Goal: Task Accomplishment & Management: Complete application form

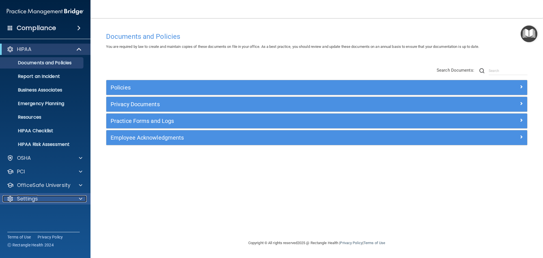
click at [81, 201] on span at bounding box center [80, 198] width 3 height 7
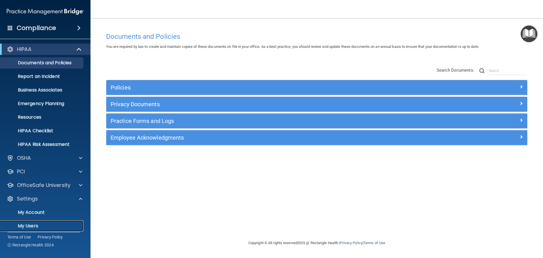
click at [40, 222] on link "My Users" at bounding box center [38, 225] width 89 height 11
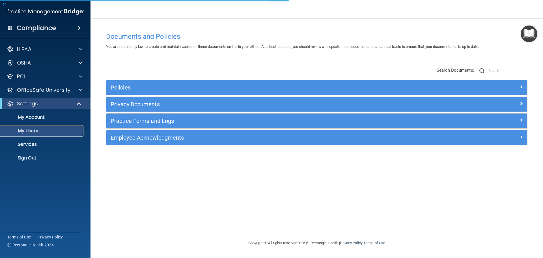
select select "20"
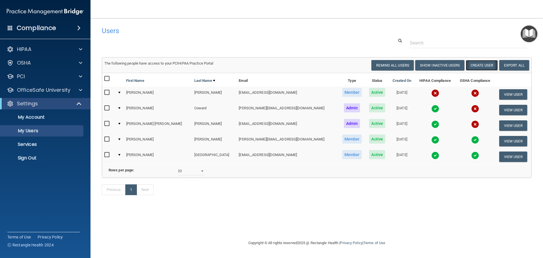
click at [481, 67] on button "Create User" at bounding box center [482, 65] width 32 height 10
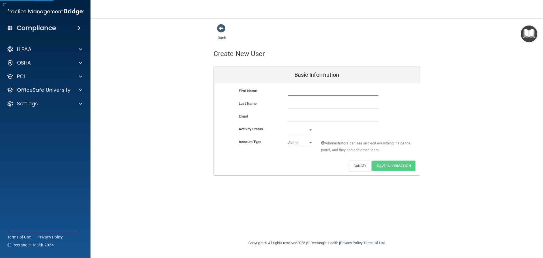
click at [299, 93] on input "text" at bounding box center [333, 91] width 90 height 8
type input "[PERSON_NAME]"
click at [295, 117] on input "email" at bounding box center [333, 117] width 90 height 8
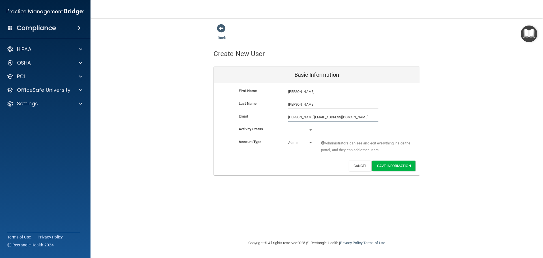
type input "[PERSON_NAME][EMAIL_ADDRESS][DOMAIN_NAME]"
click at [292, 130] on select "Active Inactive" at bounding box center [300, 131] width 24 height 8
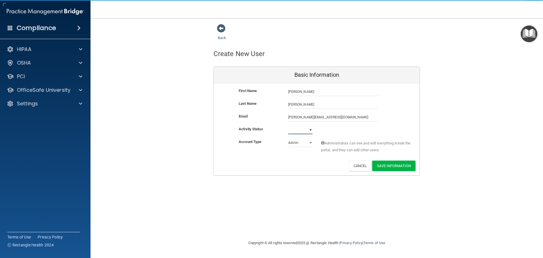
select select "active"
click at [288, 126] on select "Active Inactive" at bounding box center [300, 130] width 24 height 8
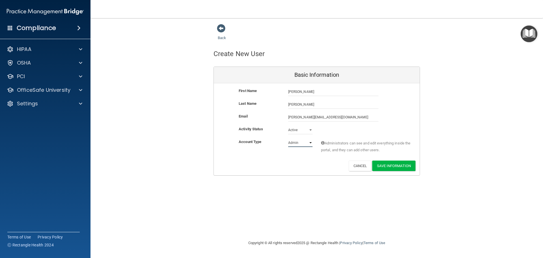
click at [296, 143] on select "Admin Member" at bounding box center [300, 142] width 24 height 8
select select "practice_member"
click at [288, 138] on select "Admin Member" at bounding box center [300, 142] width 24 height 8
click at [384, 164] on button "Save Information" at bounding box center [393, 165] width 43 height 10
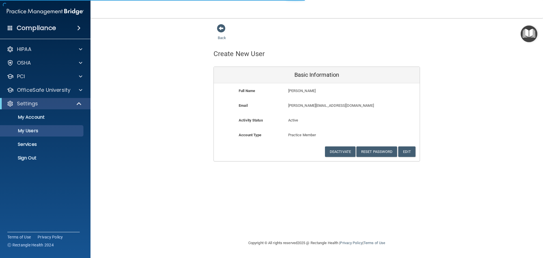
select select "20"
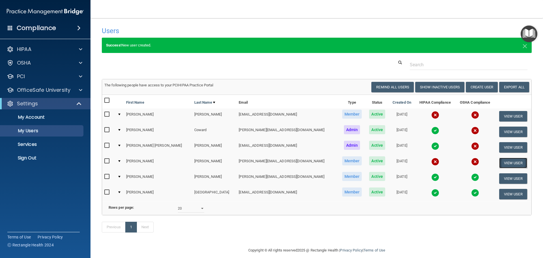
click at [499, 162] on button "View User" at bounding box center [513, 162] width 28 height 10
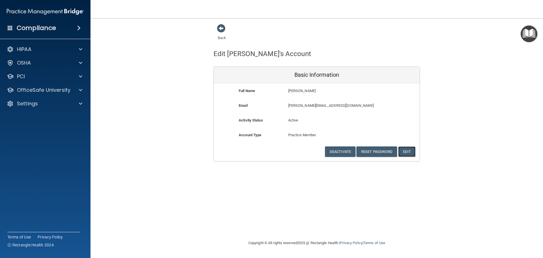
click at [410, 152] on button "Edit" at bounding box center [406, 151] width 17 height 10
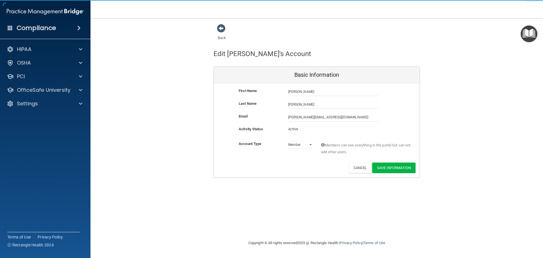
click at [454, 153] on div "Back Edit [PERSON_NAME]'s Account Basic Information First Name [PERSON_NAME] [P…" at bounding box center [317, 101] width 430 height 154
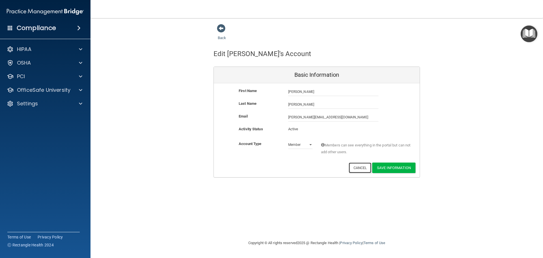
click at [352, 168] on button "Cancel" at bounding box center [360, 167] width 23 height 10
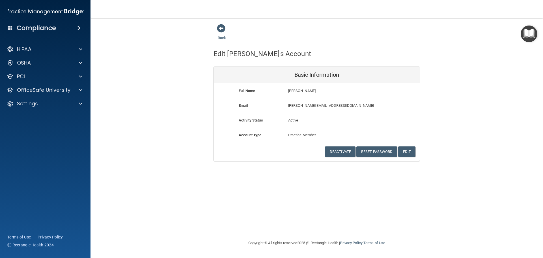
click at [528, 37] on img "Open Resource Center" at bounding box center [529, 33] width 17 height 17
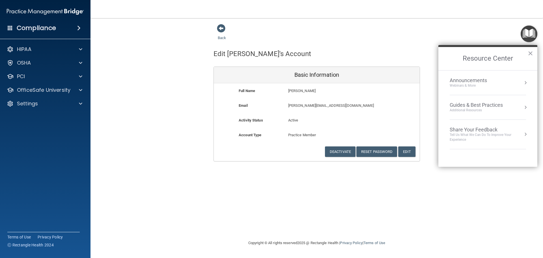
click at [445, 192] on div "Back Edit [PERSON_NAME]'s Account Basic Information Full Name [PERSON_NAME] [PE…" at bounding box center [317, 129] width 430 height 210
click at [220, 28] on span at bounding box center [221, 28] width 8 height 8
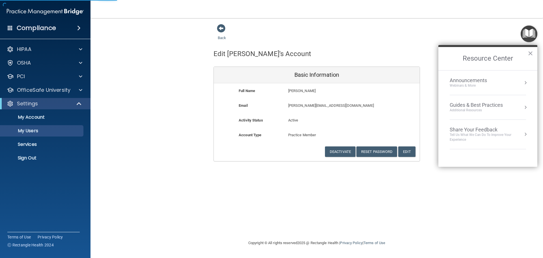
select select "20"
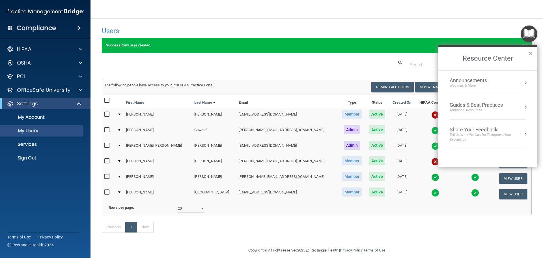
click at [288, 66] on div at bounding box center [317, 64] width 438 height 10
click at [530, 52] on button "×" at bounding box center [530, 53] width 5 height 9
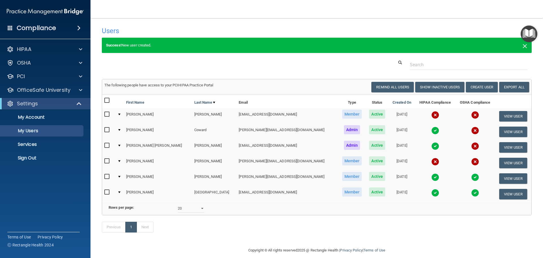
click at [522, 46] on span "×" at bounding box center [524, 45] width 5 height 11
select select "20"
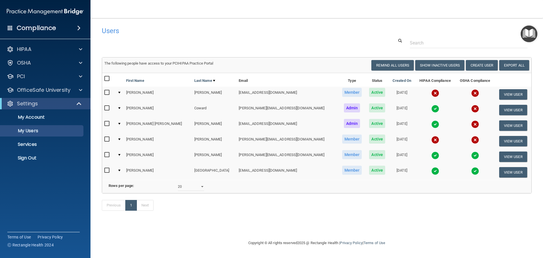
click at [122, 138] on td at bounding box center [119, 141] width 8 height 16
click at [120, 139] on div at bounding box center [119, 139] width 2 height 2
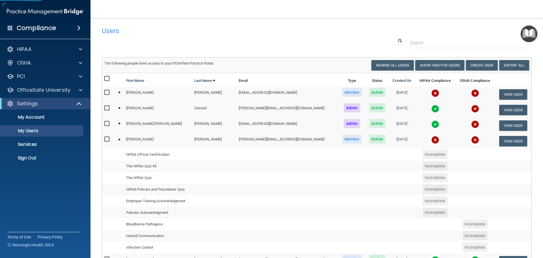
scroll to position [28, 0]
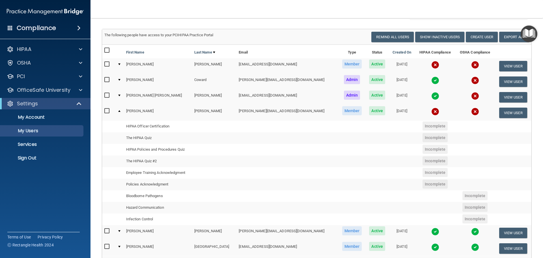
click at [120, 110] on div at bounding box center [119, 111] width 2 height 2
